Goal: Information Seeking & Learning: Understand process/instructions

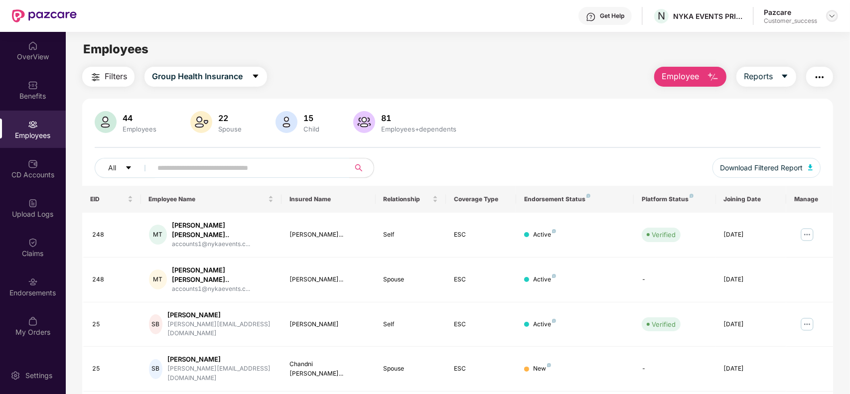
click at [830, 14] on img at bounding box center [832, 16] width 8 height 8
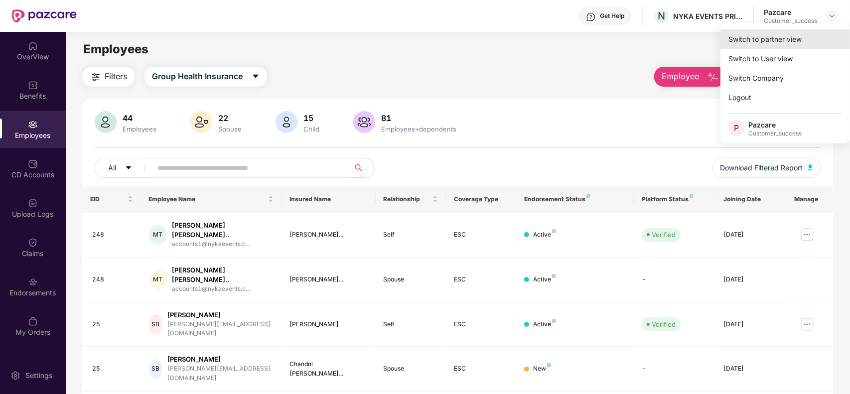
click at [775, 37] on div "Switch to partner view" at bounding box center [786, 38] width 130 height 19
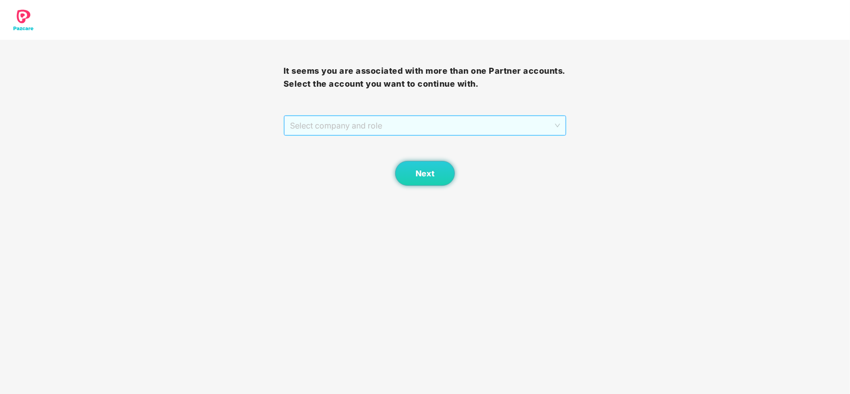
click at [345, 133] on span "Select company and role" at bounding box center [425, 125] width 271 height 19
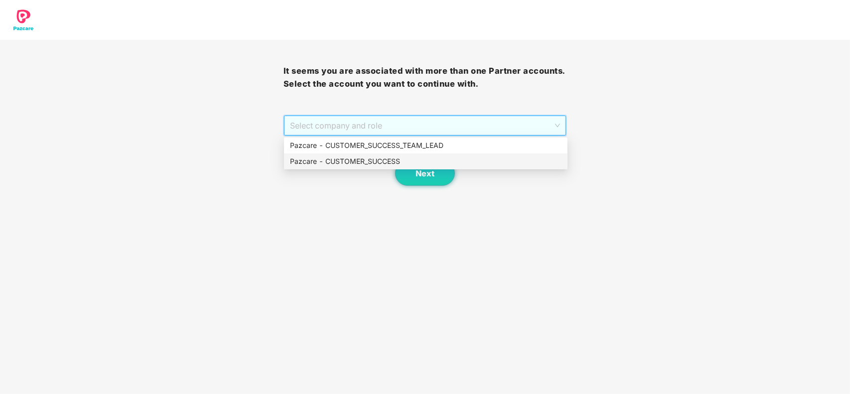
click at [349, 163] on div "Pazcare - CUSTOMER_SUCCESS" at bounding box center [426, 161] width 272 height 11
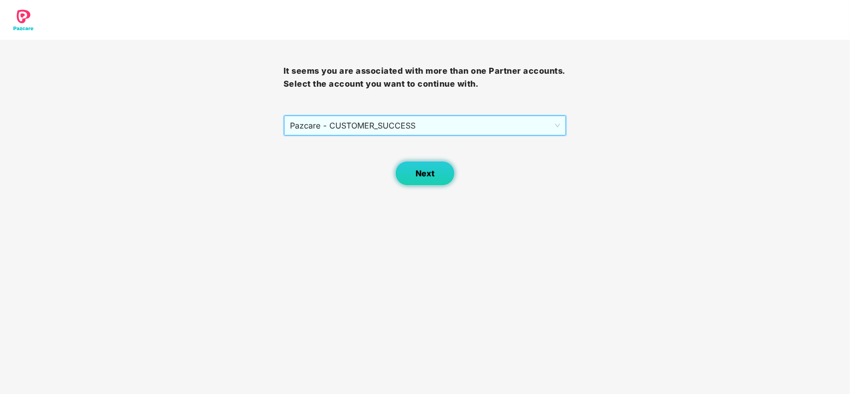
click at [427, 170] on span "Next" at bounding box center [425, 173] width 19 height 9
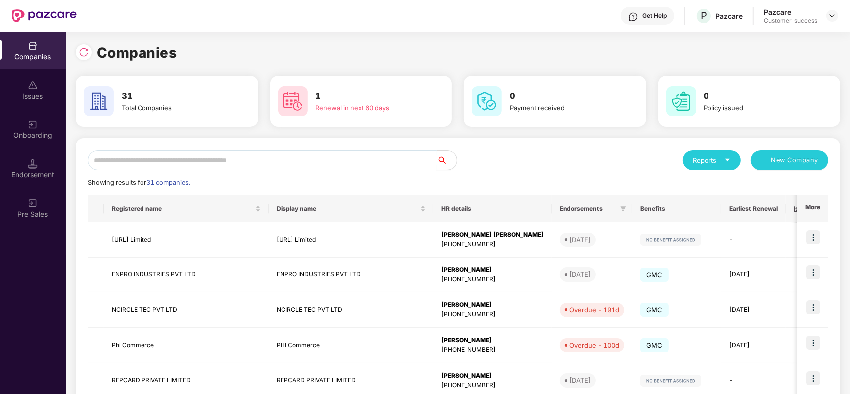
click at [175, 157] on input "text" at bounding box center [262, 161] width 349 height 20
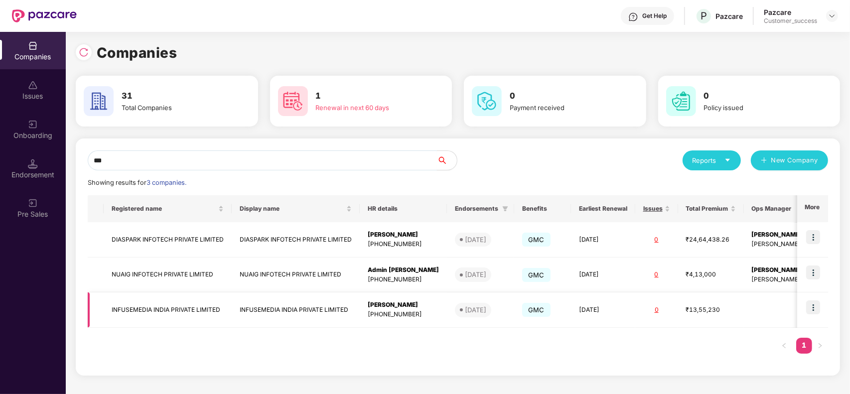
type input "***"
click at [811, 306] on img at bounding box center [813, 308] width 14 height 14
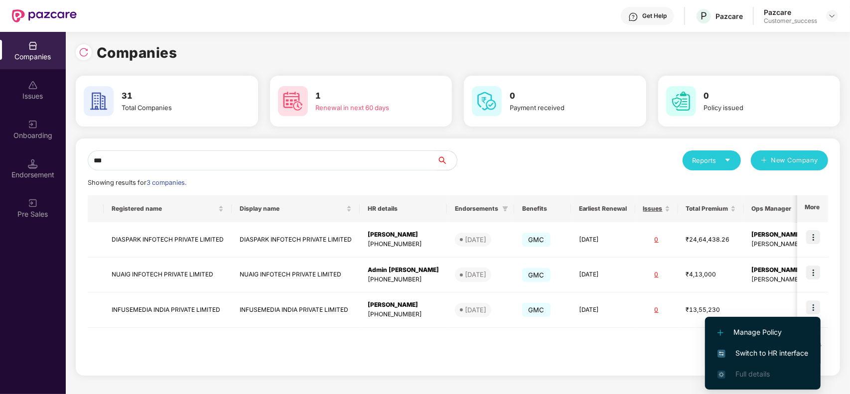
click at [748, 353] on span "Switch to HR interface" at bounding box center [763, 353] width 91 height 11
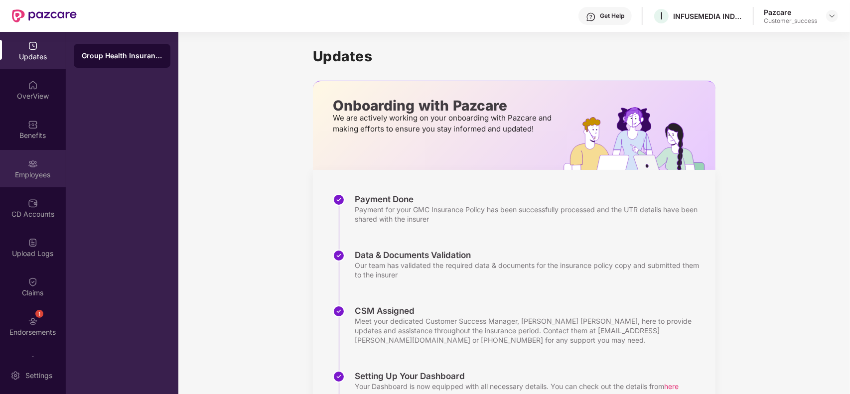
click at [33, 170] on div "Employees" at bounding box center [33, 175] width 66 height 10
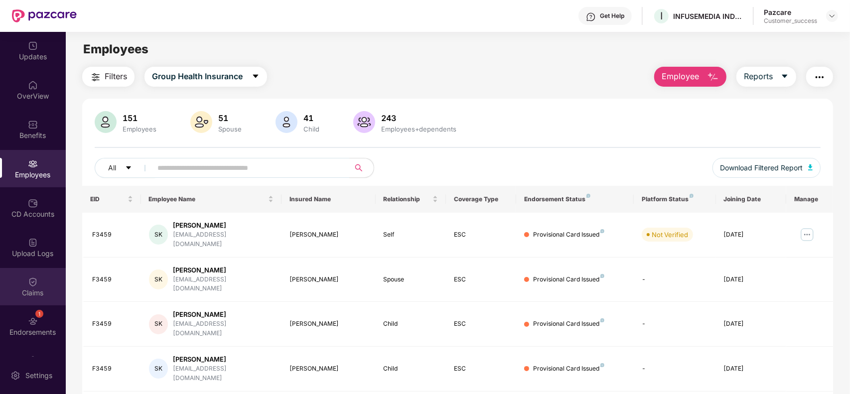
click at [35, 281] on img at bounding box center [33, 282] width 10 height 10
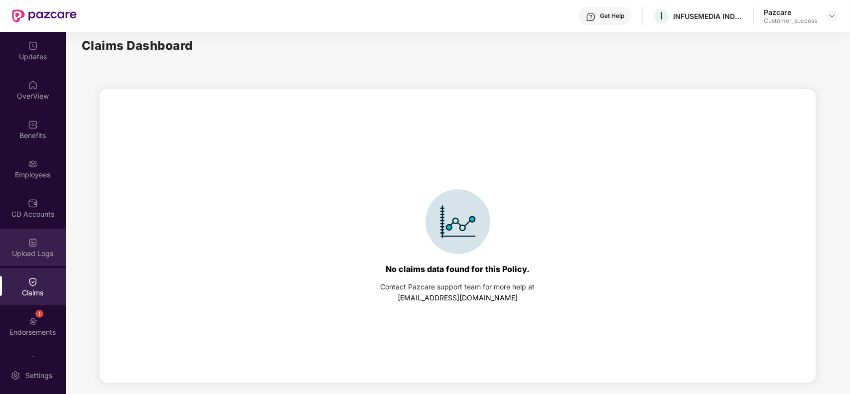
click at [43, 249] on div "Upload Logs" at bounding box center [33, 254] width 66 height 10
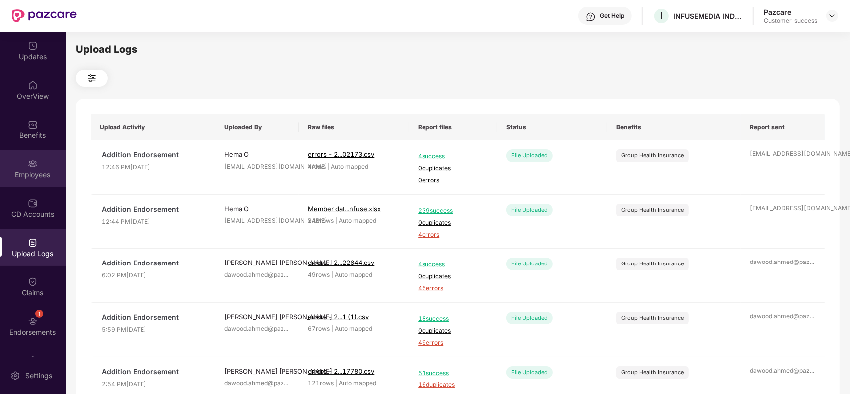
click at [38, 173] on div "Employees" at bounding box center [33, 175] width 66 height 10
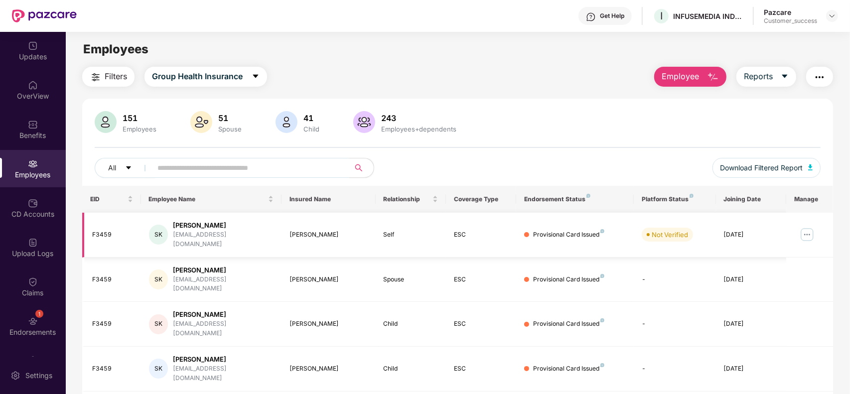
click at [810, 232] on img at bounding box center [807, 235] width 16 height 16
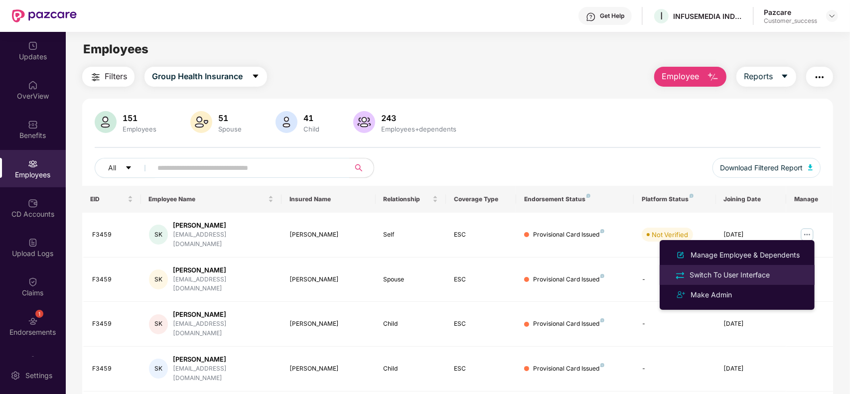
click at [713, 272] on div "Switch To User Interface" at bounding box center [730, 275] width 84 height 11
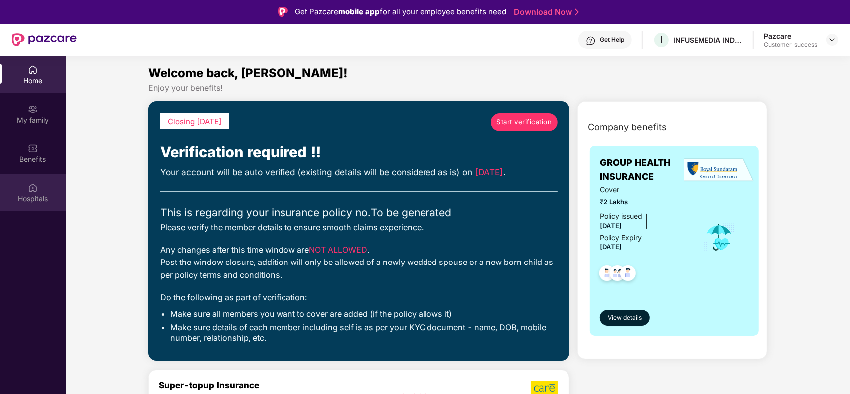
click at [42, 190] on div "Hospitals" at bounding box center [33, 192] width 66 height 37
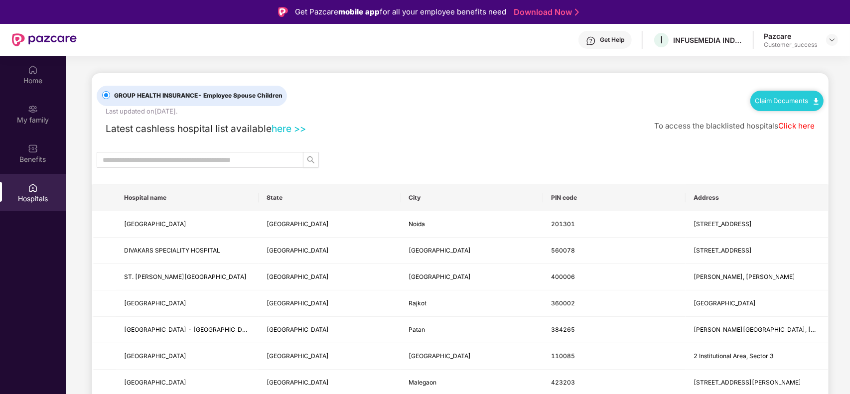
click at [795, 102] on link "Claim Documents" at bounding box center [787, 101] width 63 height 8
click at [815, 117] on link "Claim Form" at bounding box center [791, 118] width 65 height 21
click at [38, 120] on div "My family" at bounding box center [33, 120] width 66 height 10
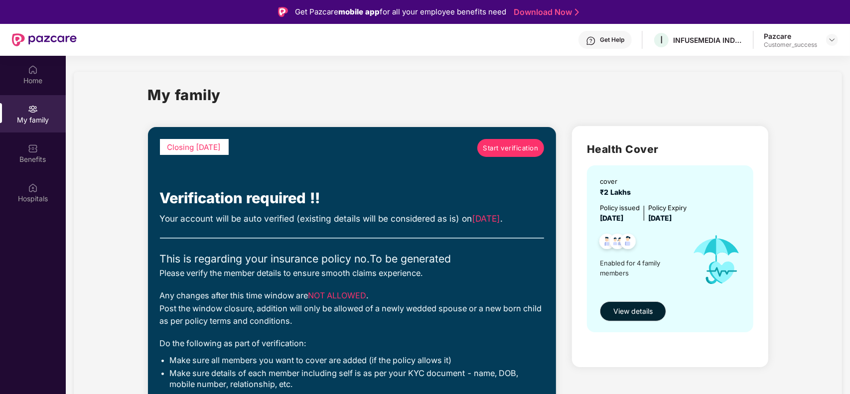
click at [453, 107] on div "My family" at bounding box center [458, 101] width 620 height 34
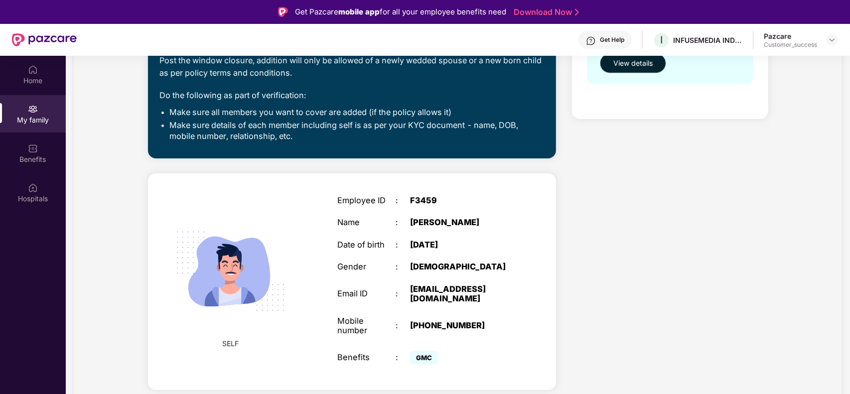
scroll to position [249, 0]
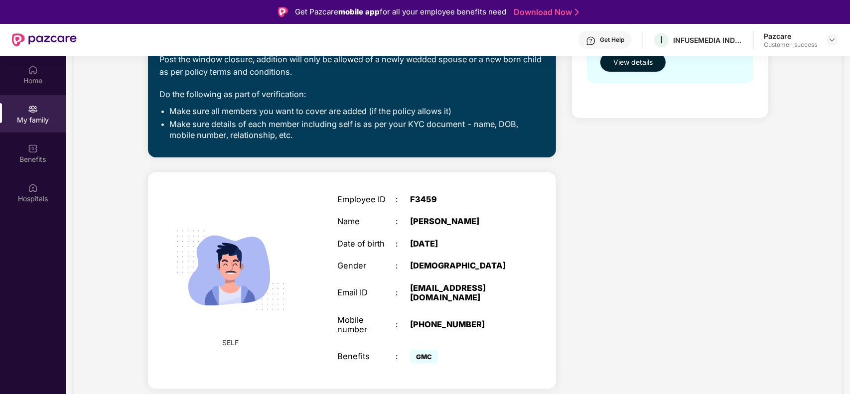
click at [624, 65] on span "View details" at bounding box center [632, 62] width 39 height 11
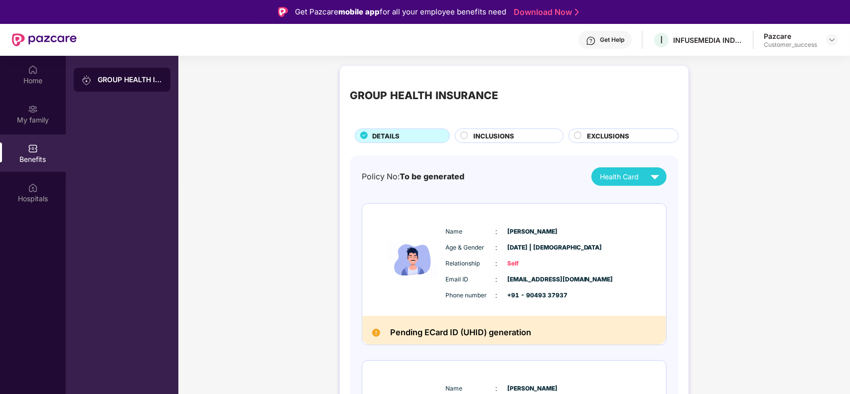
click at [507, 134] on span "INCLUSIONS" at bounding box center [493, 136] width 41 height 10
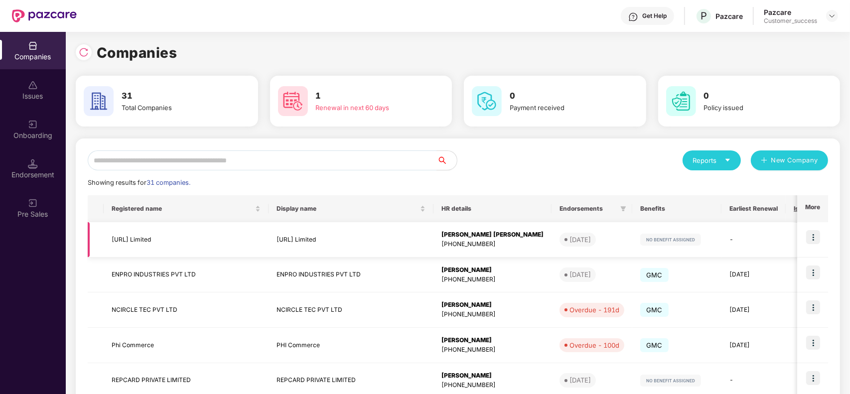
scroll to position [75, 0]
